Goal: Navigation & Orientation: Find specific page/section

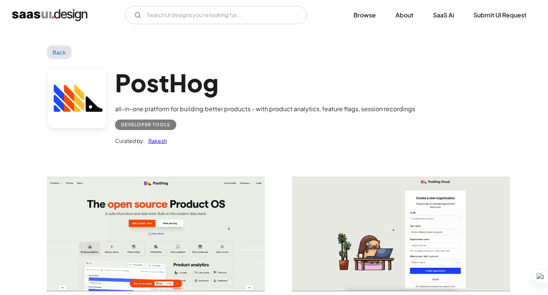
click at [157, 125] on div "Developer tools" at bounding box center [145, 124] width 49 height 9
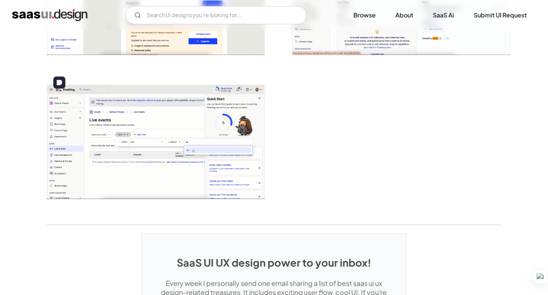
scroll to position [1774, 0]
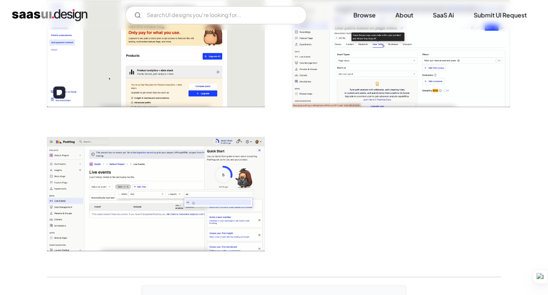
click at [67, 12] on img "home" at bounding box center [49, 15] width 75 height 12
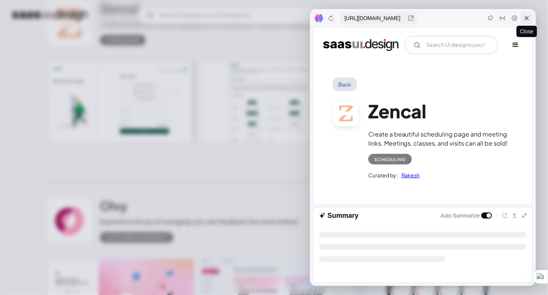
click at [523, 18] on div at bounding box center [527, 18] width 12 height 12
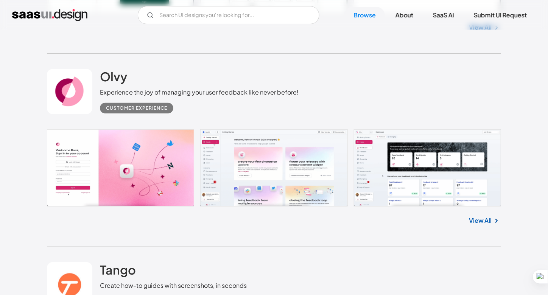
scroll to position [947, 0]
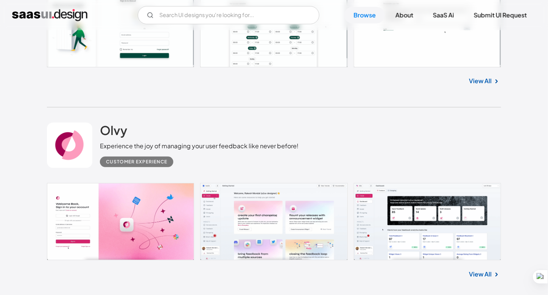
click at [274, 205] on link at bounding box center [274, 221] width 454 height 77
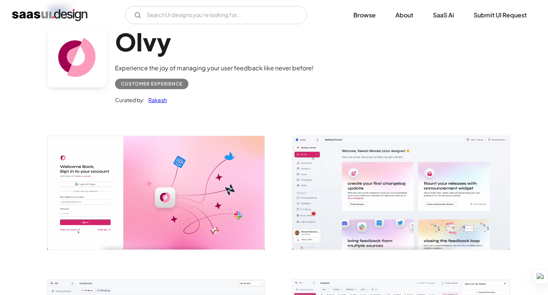
scroll to position [38, 0]
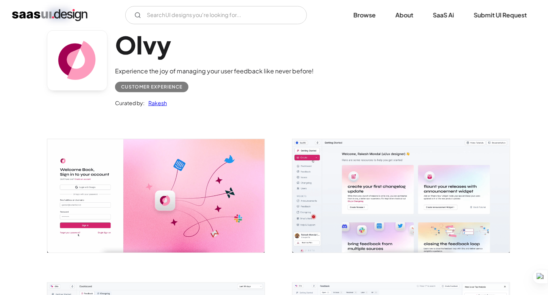
click at [136, 85] on div "Customer Experience" at bounding box center [151, 87] width 61 height 9
click at [355, 15] on link "Browse" at bounding box center [365, 15] width 41 height 17
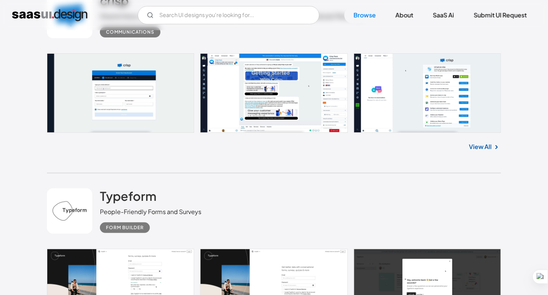
scroll to position [2045, 0]
